Goal: Use online tool/utility: Use online tool/utility

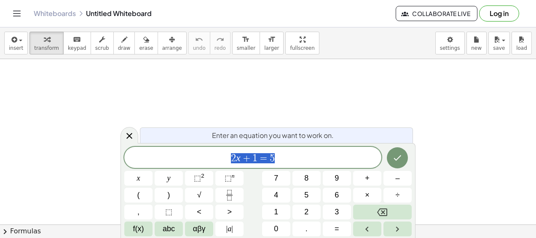
scroll to position [58, 0]
click at [404, 160] on button "Done" at bounding box center [397, 157] width 21 height 21
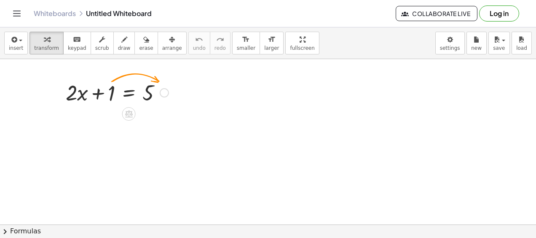
click at [163, 91] on div at bounding box center [164, 92] width 9 height 9
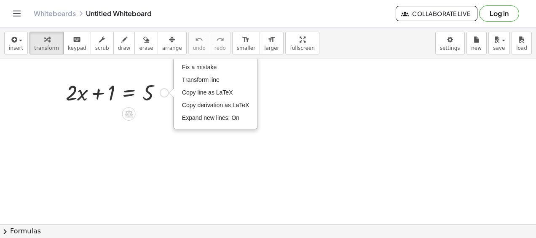
click at [139, 100] on div at bounding box center [116, 92] width 111 height 29
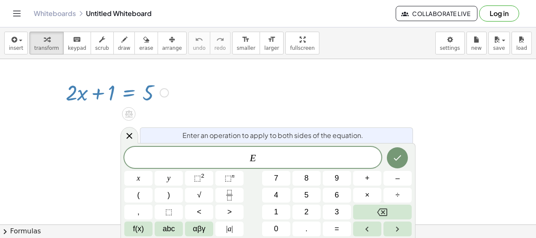
click at [163, 89] on div "Fix a mistake Transform line Copy line as LaTeX Copy derivation as LaTeX Expand…" at bounding box center [164, 92] width 9 height 9
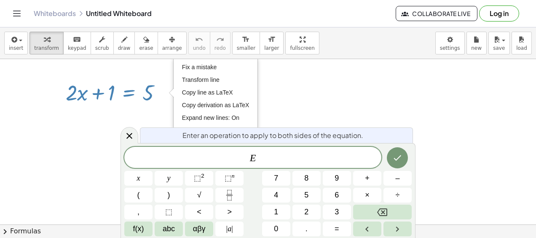
click at [296, 103] on div at bounding box center [268, 194] width 536 height 386
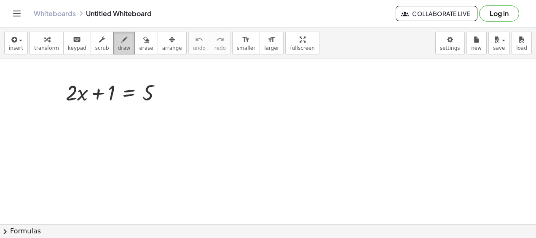
click at [121, 40] on icon "button" at bounding box center [124, 40] width 6 height 10
drag, startPoint x: 159, startPoint y: 92, endPoint x: 165, endPoint y: 92, distance: 5.9
click at [165, 92] on div at bounding box center [268, 194] width 536 height 386
drag, startPoint x: 170, startPoint y: 85, endPoint x: 172, endPoint y: 97, distance: 12.0
click at [172, 97] on div at bounding box center [268, 194] width 536 height 386
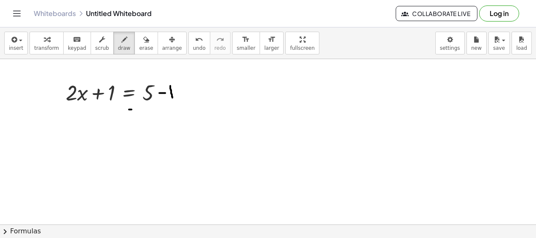
drag, startPoint x: 129, startPoint y: 109, endPoint x: 135, endPoint y: 108, distance: 5.9
click at [135, 108] on div at bounding box center [268, 194] width 536 height 386
drag, startPoint x: 128, startPoint y: 114, endPoint x: 135, endPoint y: 113, distance: 7.2
click at [135, 113] on div at bounding box center [268, 194] width 536 height 386
drag, startPoint x: 108, startPoint y: 107, endPoint x: 110, endPoint y: 117, distance: 10.2
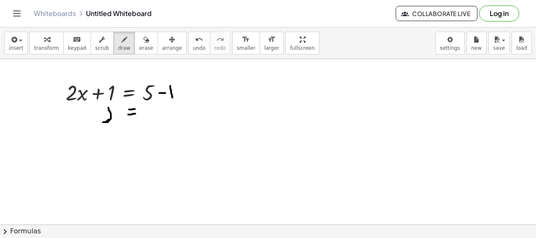
click at [110, 117] on div at bounding box center [268, 194] width 536 height 386
click at [139, 46] on span "erase" at bounding box center [146, 48] width 14 height 6
drag, startPoint x: 115, startPoint y: 117, endPoint x: 139, endPoint y: 111, distance: 24.7
click at [134, 114] on div at bounding box center [268, 194] width 536 height 386
click at [157, 99] on div at bounding box center [268, 194] width 536 height 386
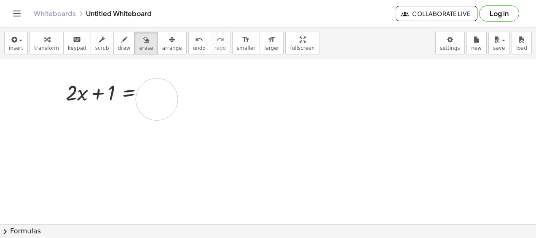
click at [157, 99] on div at bounding box center [268, 194] width 536 height 386
click at [118, 46] on span "draw" at bounding box center [124, 48] width 13 height 6
drag, startPoint x: 124, startPoint y: 107, endPoint x: 131, endPoint y: 107, distance: 7.6
click at [131, 107] on div at bounding box center [268, 194] width 536 height 386
drag, startPoint x: 123, startPoint y: 112, endPoint x: 134, endPoint y: 110, distance: 10.7
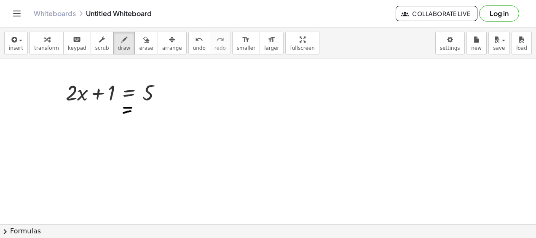
click at [134, 110] on div at bounding box center [268, 194] width 536 height 386
drag, startPoint x: 67, startPoint y: 108, endPoint x: 78, endPoint y: 117, distance: 13.7
click at [78, 117] on div at bounding box center [268, 194] width 536 height 386
click at [139, 47] on span "erase" at bounding box center [146, 48] width 14 height 6
drag, startPoint x: 67, startPoint y: 140, endPoint x: 73, endPoint y: 111, distance: 30.2
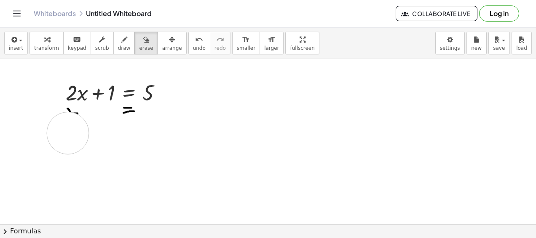
click at [73, 111] on div at bounding box center [268, 194] width 536 height 386
click at [118, 43] on div "button" at bounding box center [124, 39] width 13 height 10
click at [72, 52] on button "keyboard keypad" at bounding box center [77, 43] width 28 height 23
click at [73, 115] on div at bounding box center [268, 194] width 536 height 386
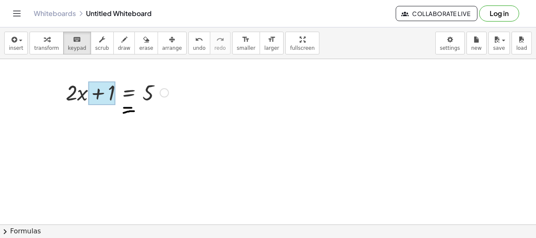
click at [100, 97] on div at bounding box center [101, 93] width 27 height 24
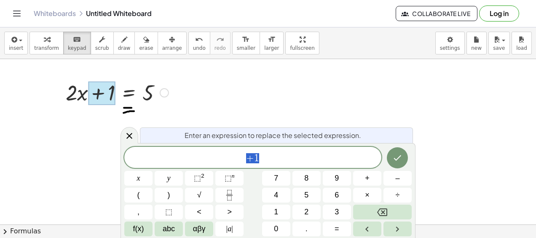
click at [254, 102] on div at bounding box center [268, 194] width 536 height 386
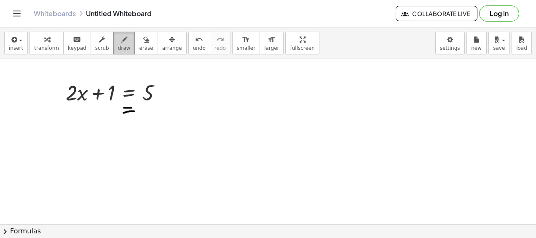
click at [121, 41] on icon "button" at bounding box center [124, 40] width 6 height 10
drag, startPoint x: 67, startPoint y: 108, endPoint x: 71, endPoint y: 111, distance: 4.6
click at [71, 111] on div at bounding box center [268, 194] width 536 height 386
drag, startPoint x: 71, startPoint y: 110, endPoint x: 77, endPoint y: 112, distance: 6.3
click at [77, 112] on div at bounding box center [268, 194] width 536 height 386
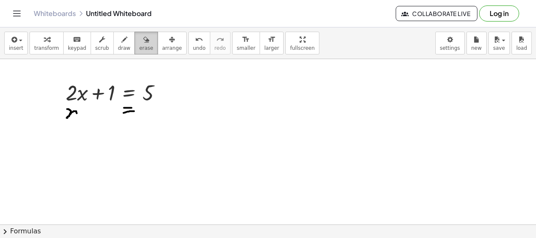
click at [134, 39] on button "erase" at bounding box center [145, 43] width 23 height 23
drag, startPoint x: 63, startPoint y: 132, endPoint x: 80, endPoint y: 118, distance: 22.1
click at [80, 118] on div at bounding box center [268, 194] width 536 height 386
click at [113, 51] on button "draw" at bounding box center [124, 43] width 22 height 23
drag, startPoint x: 79, startPoint y: 110, endPoint x: 86, endPoint y: 114, distance: 8.1
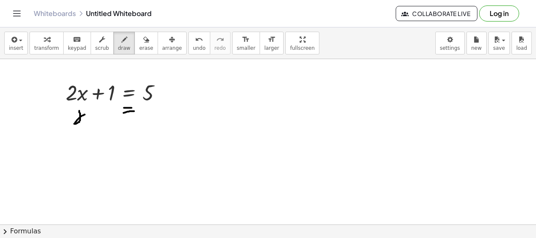
click at [86, 114] on div at bounding box center [268, 194] width 536 height 386
click at [143, 39] on icon "button" at bounding box center [146, 40] width 6 height 10
drag, startPoint x: 94, startPoint y: 123, endPoint x: 86, endPoint y: 126, distance: 8.5
click at [86, 126] on div at bounding box center [268, 194] width 536 height 386
click at [113, 50] on button "draw" at bounding box center [124, 43] width 22 height 23
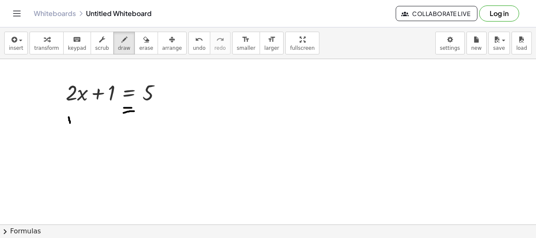
drag, startPoint x: 69, startPoint y: 116, endPoint x: 68, endPoint y: 125, distance: 8.4
click at [68, 125] on div at bounding box center [268, 194] width 536 height 386
click at [143, 38] on icon "button" at bounding box center [146, 40] width 6 height 10
drag, startPoint x: 57, startPoint y: 162, endPoint x: 69, endPoint y: 113, distance: 50.7
click at [69, 113] on div at bounding box center [268, 194] width 536 height 386
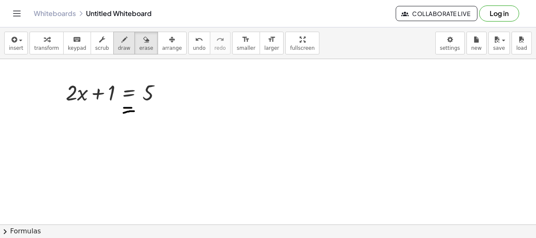
click at [121, 42] on icon "button" at bounding box center [124, 40] width 6 height 10
drag, startPoint x: 70, startPoint y: 114, endPoint x: 84, endPoint y: 119, distance: 14.8
click at [84, 119] on div at bounding box center [268, 194] width 536 height 386
click at [81, 111] on div at bounding box center [268, 194] width 536 height 386
drag, startPoint x: 81, startPoint y: 111, endPoint x: 87, endPoint y: 120, distance: 10.4
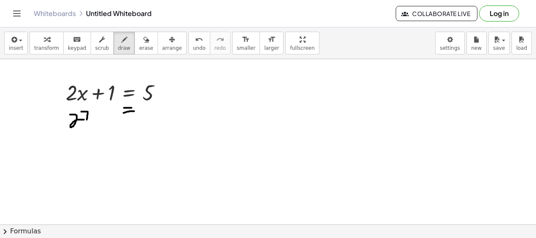
click at [87, 120] on div at bounding box center [268, 194] width 536 height 386
drag, startPoint x: 87, startPoint y: 107, endPoint x: 85, endPoint y: 121, distance: 13.7
click at [85, 121] on div at bounding box center [268, 194] width 536 height 386
drag, startPoint x: 88, startPoint y: 112, endPoint x: 92, endPoint y: 119, distance: 8.3
click at [92, 119] on div at bounding box center [268, 194] width 536 height 386
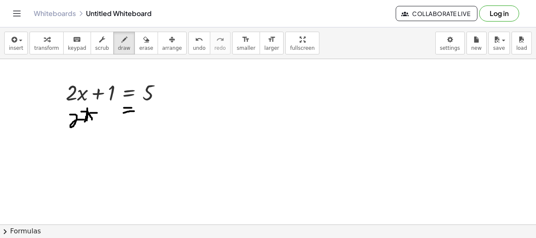
drag, startPoint x: 90, startPoint y: 112, endPoint x: 98, endPoint y: 112, distance: 7.6
click at [98, 112] on div at bounding box center [268, 194] width 536 height 386
drag, startPoint x: 95, startPoint y: 110, endPoint x: 95, endPoint y: 116, distance: 6.8
click at [95, 116] on div at bounding box center [268, 194] width 536 height 386
drag, startPoint x: 102, startPoint y: 107, endPoint x: 102, endPoint y: 117, distance: 9.7
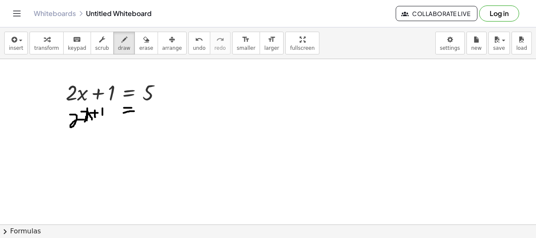
click at [102, 117] on div at bounding box center [268, 194] width 536 height 386
click at [110, 111] on div at bounding box center [268, 194] width 536 height 386
drag, startPoint x: 113, startPoint y: 107, endPoint x: 113, endPoint y: 115, distance: 7.6
click at [113, 115] on div at bounding box center [268, 194] width 536 height 386
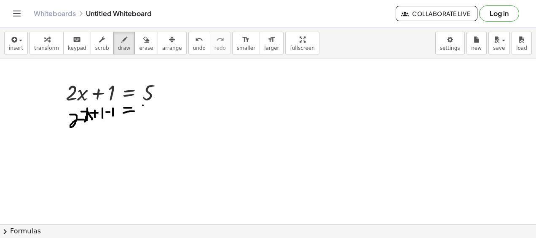
click at [143, 104] on div at bounding box center [268, 194] width 536 height 386
click at [147, 104] on div at bounding box center [268, 194] width 536 height 386
drag, startPoint x: 142, startPoint y: 105, endPoint x: 142, endPoint y: 110, distance: 5.1
click at [142, 110] on div at bounding box center [268, 194] width 536 height 386
drag, startPoint x: 144, startPoint y: 110, endPoint x: 142, endPoint y: 114, distance: 4.8
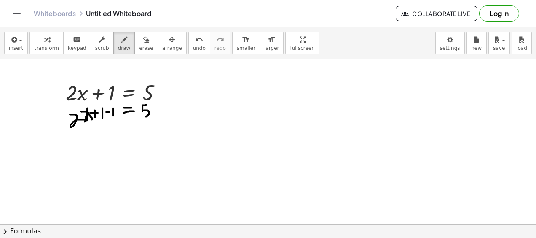
click at [142, 114] on div at bounding box center [268, 194] width 536 height 386
click at [158, 107] on div at bounding box center [268, 194] width 536 height 386
drag, startPoint x: 163, startPoint y: 104, endPoint x: 163, endPoint y: 110, distance: 5.5
click at [163, 110] on div at bounding box center [268, 194] width 536 height 386
drag, startPoint x: 123, startPoint y: 128, endPoint x: 131, endPoint y: 128, distance: 7.2
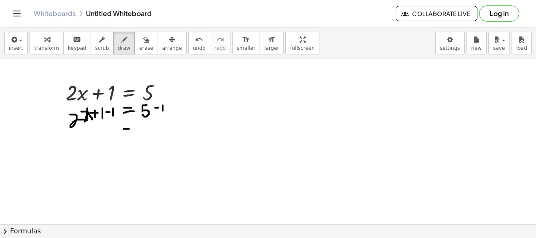
click at [131, 128] on div at bounding box center [268, 194] width 536 height 386
drag, startPoint x: 125, startPoint y: 133, endPoint x: 132, endPoint y: 134, distance: 7.6
click at [132, 134] on div at bounding box center [268, 194] width 536 height 386
drag, startPoint x: 106, startPoint y: 127, endPoint x: 103, endPoint y: 139, distance: 11.9
click at [103, 139] on div at bounding box center [268, 194] width 536 height 386
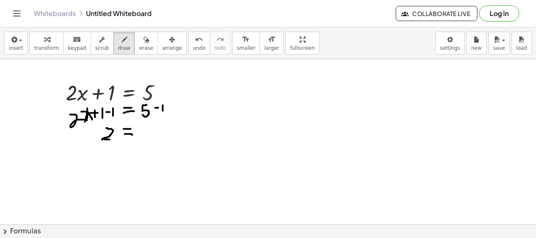
drag, startPoint x: 104, startPoint y: 139, endPoint x: 113, endPoint y: 138, distance: 8.9
click at [113, 138] on div at bounding box center [268, 194] width 536 height 386
drag, startPoint x: 113, startPoint y: 131, endPoint x: 120, endPoint y: 136, distance: 8.7
click at [120, 136] on div at bounding box center [268, 194] width 536 height 386
drag, startPoint x: 118, startPoint y: 131, endPoint x: 114, endPoint y: 137, distance: 7.9
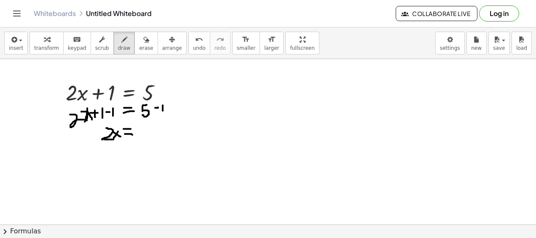
click at [114, 137] on div at bounding box center [268, 194] width 536 height 386
drag, startPoint x: 138, startPoint y: 126, endPoint x: 144, endPoint y: 126, distance: 6.4
click at [144, 126] on div at bounding box center [268, 194] width 536 height 386
drag, startPoint x: 141, startPoint y: 123, endPoint x: 142, endPoint y: 134, distance: 10.5
click at [142, 134] on div at bounding box center [268, 194] width 536 height 386
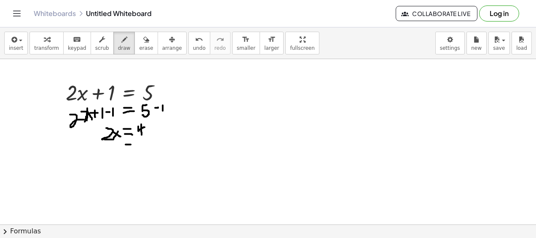
drag, startPoint x: 126, startPoint y: 144, endPoint x: 131, endPoint y: 144, distance: 5.1
click at [131, 144] on div at bounding box center [268, 194] width 536 height 386
drag, startPoint x: 124, startPoint y: 148, endPoint x: 133, endPoint y: 147, distance: 8.9
click at [133, 147] on div at bounding box center [268, 194] width 536 height 386
drag, startPoint x: 113, startPoint y: 146, endPoint x: 118, endPoint y: 153, distance: 8.5
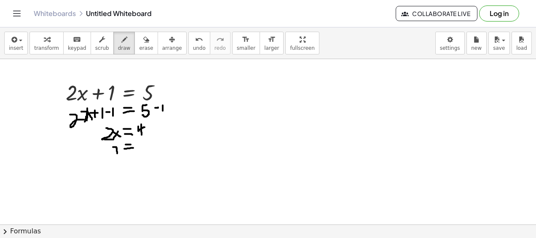
click at [118, 153] on div at bounding box center [268, 194] width 536 height 386
drag, startPoint x: 116, startPoint y: 147, endPoint x: 120, endPoint y: 142, distance: 6.6
click at [120, 142] on div at bounding box center [268, 194] width 536 height 386
drag, startPoint x: 136, startPoint y: 140, endPoint x: 145, endPoint y: 144, distance: 10.0
click at [145, 144] on div at bounding box center [268, 194] width 536 height 386
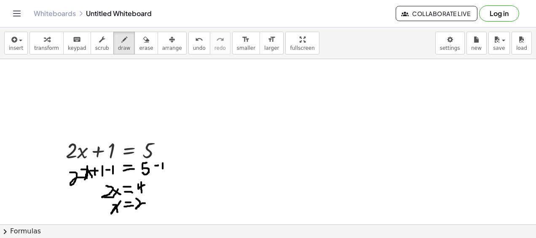
scroll to position [0, 0]
